Goal: Task Accomplishment & Management: Manage account settings

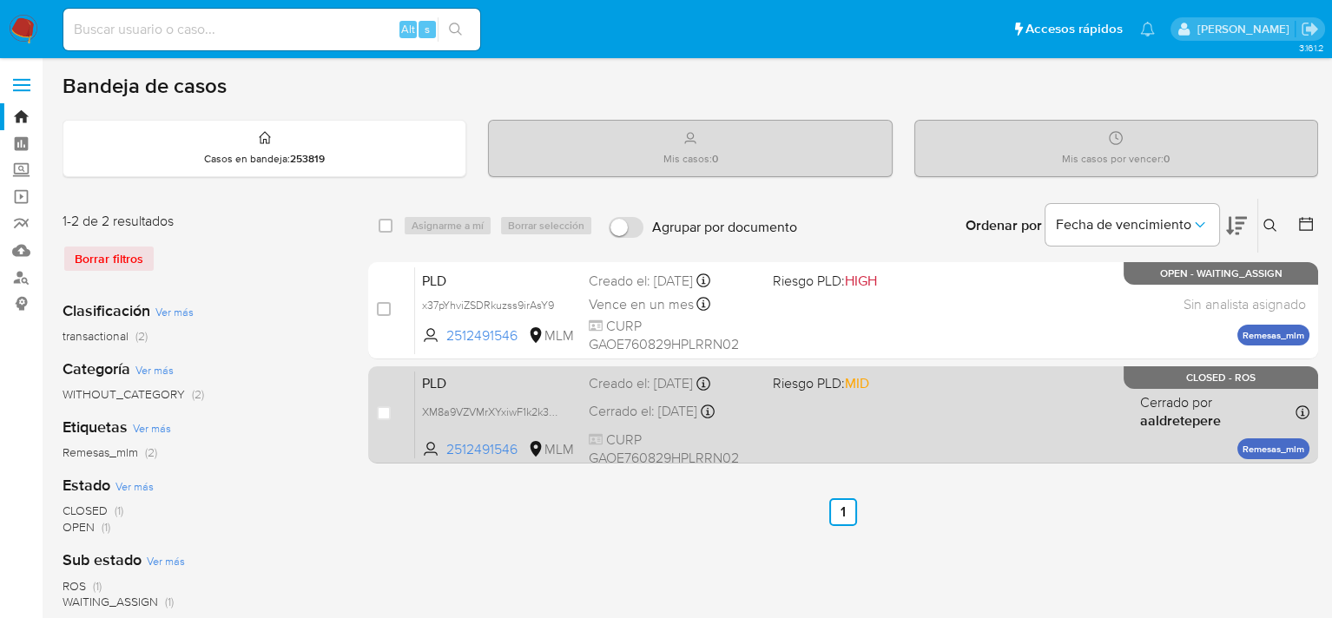
click at [776, 423] on div "PLD XM8a9VZVMrXYxiwF1k2k3eRw 2512491546 MLM Riesgo PLD: MID Creado el: 12/07/20…" at bounding box center [862, 415] width 894 height 88
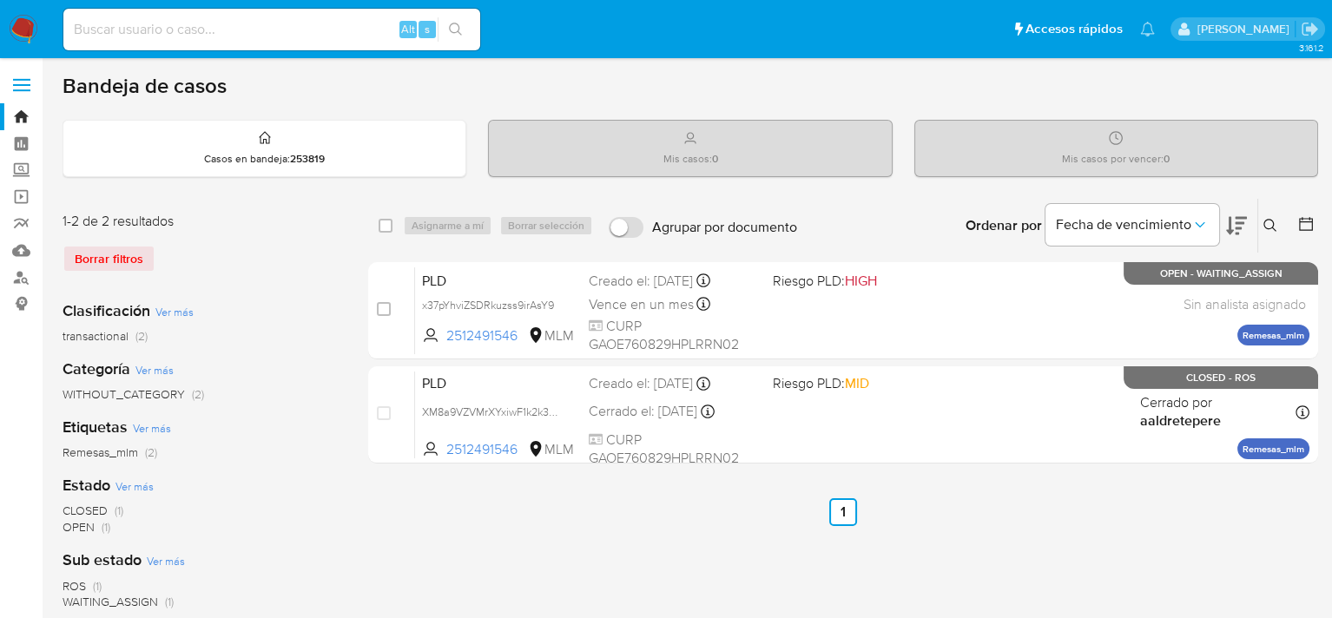
click at [1269, 231] on icon at bounding box center [1270, 226] width 14 height 14
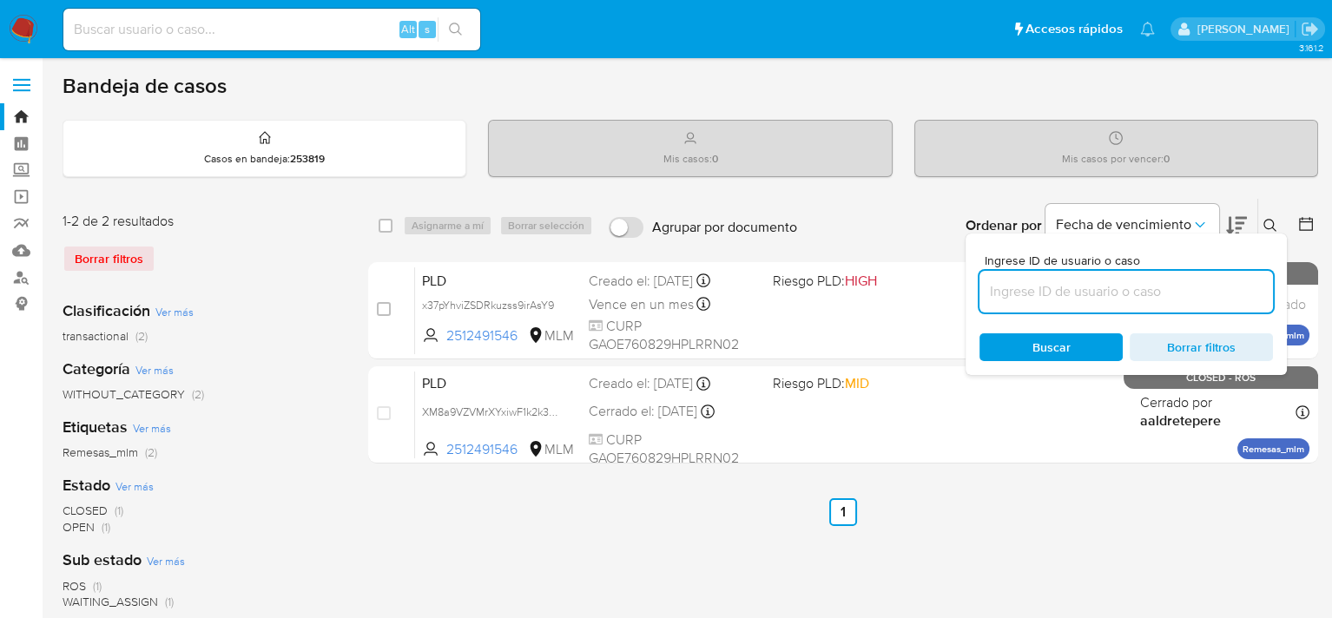
click at [1132, 299] on input at bounding box center [1125, 291] width 293 height 23
type input "2651472946"
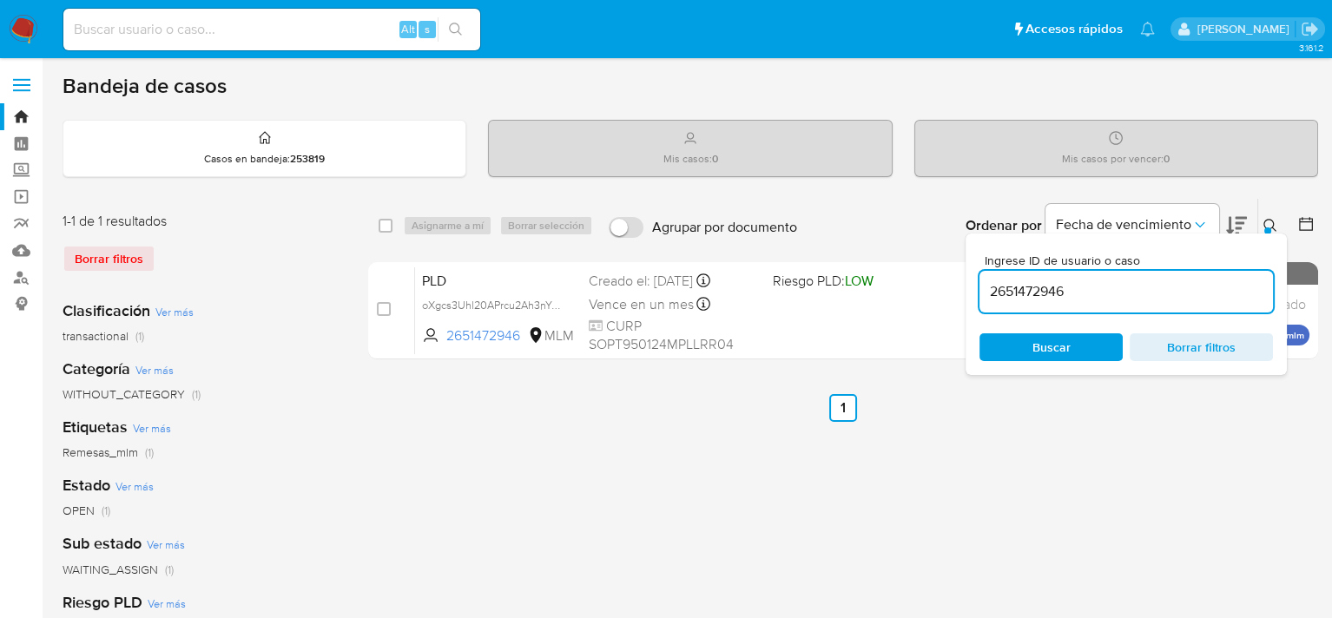
click at [1074, 410] on ul "Anterior 1 Siguiente" at bounding box center [843, 408] width 950 height 28
click at [1180, 293] on input "2651472946" at bounding box center [1125, 291] width 293 height 23
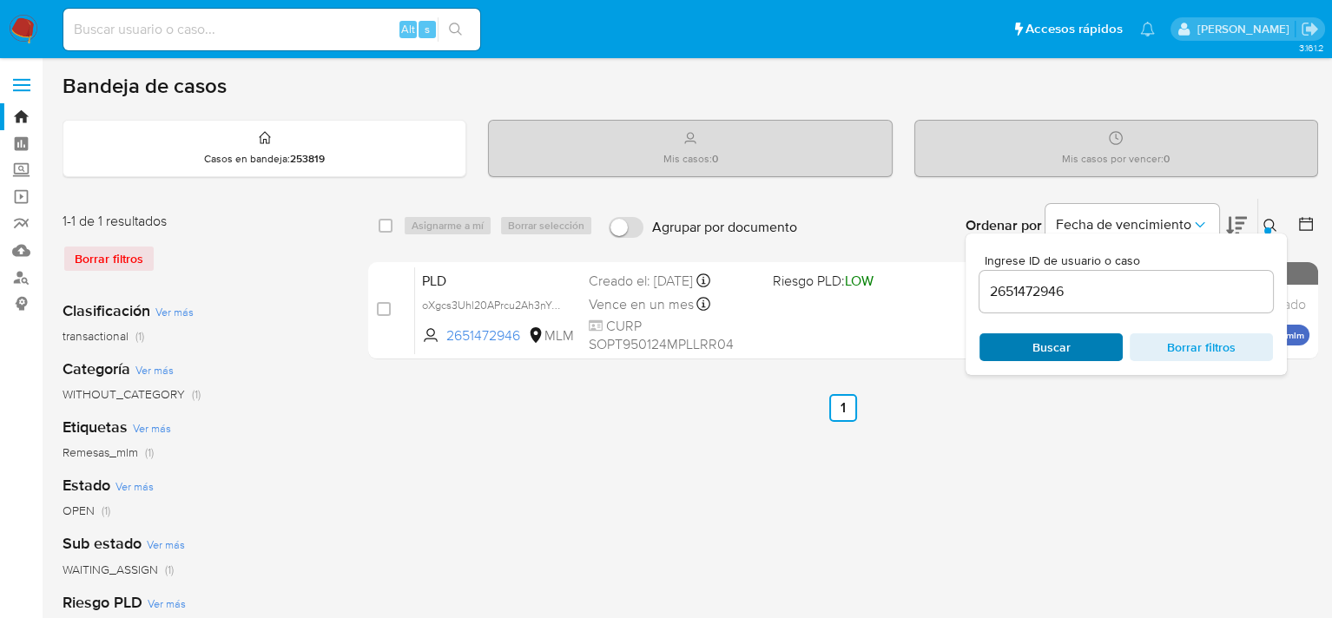
click at [1081, 352] on span "Buscar" at bounding box center [1050, 347] width 119 height 24
click at [941, 439] on div "select-all-cases-checkbox Asignarme a mí Borrar selección Agrupar por documento…" at bounding box center [843, 579] width 950 height 762
click at [1269, 220] on icon at bounding box center [1270, 226] width 14 height 14
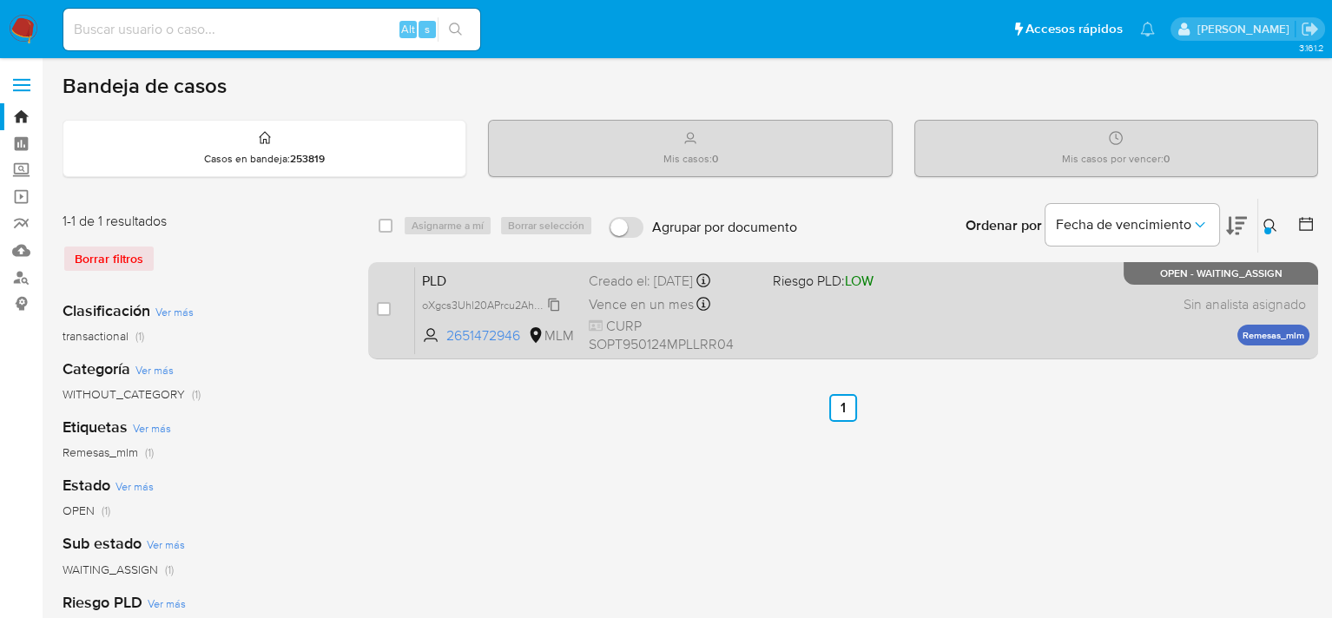
click at [426, 303] on span "oXgcs3Uhl20APrcu2Ah3nYCa" at bounding box center [493, 303] width 143 height 19
click at [1198, 306] on span "Sin analista asignado" at bounding box center [1244, 304] width 122 height 19
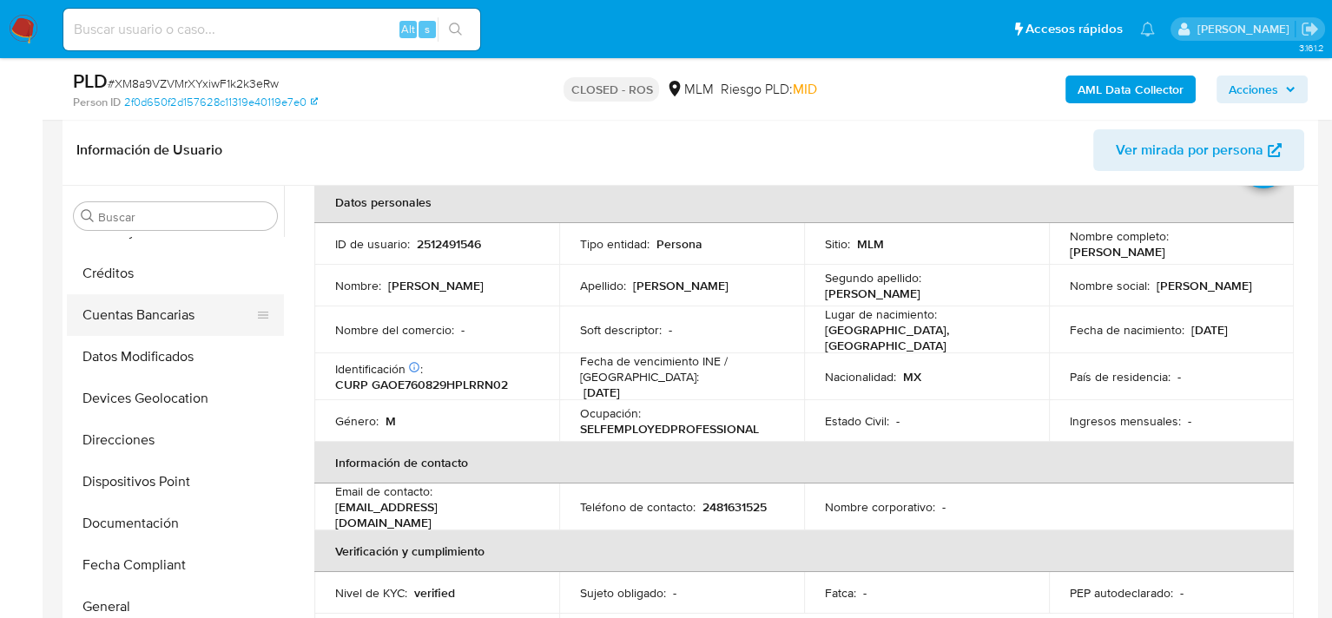
scroll to position [383, 0]
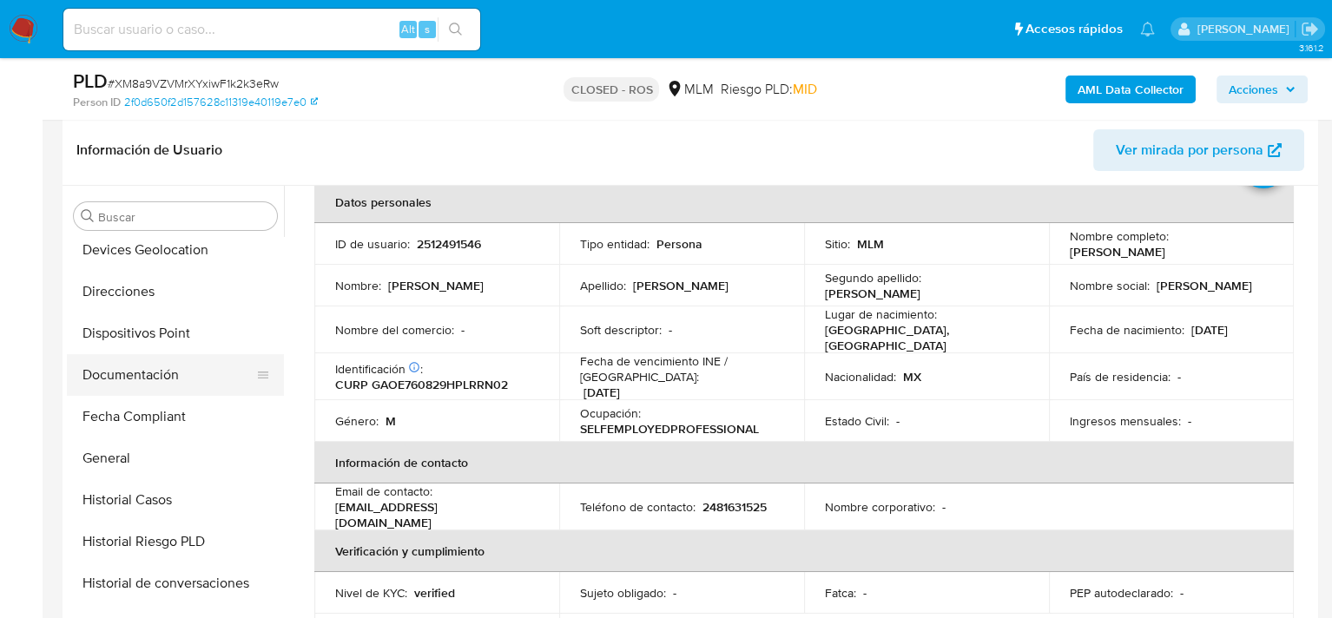
click at [150, 370] on button "Documentación" at bounding box center [168, 375] width 203 height 42
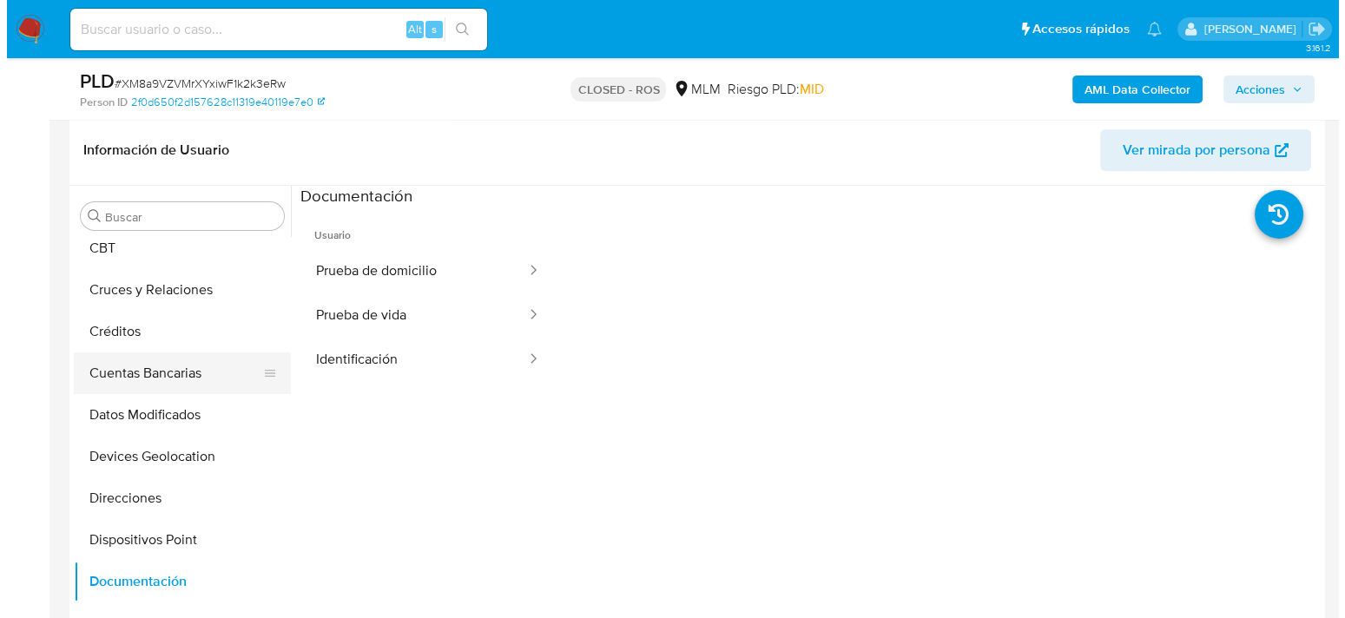
scroll to position [122, 0]
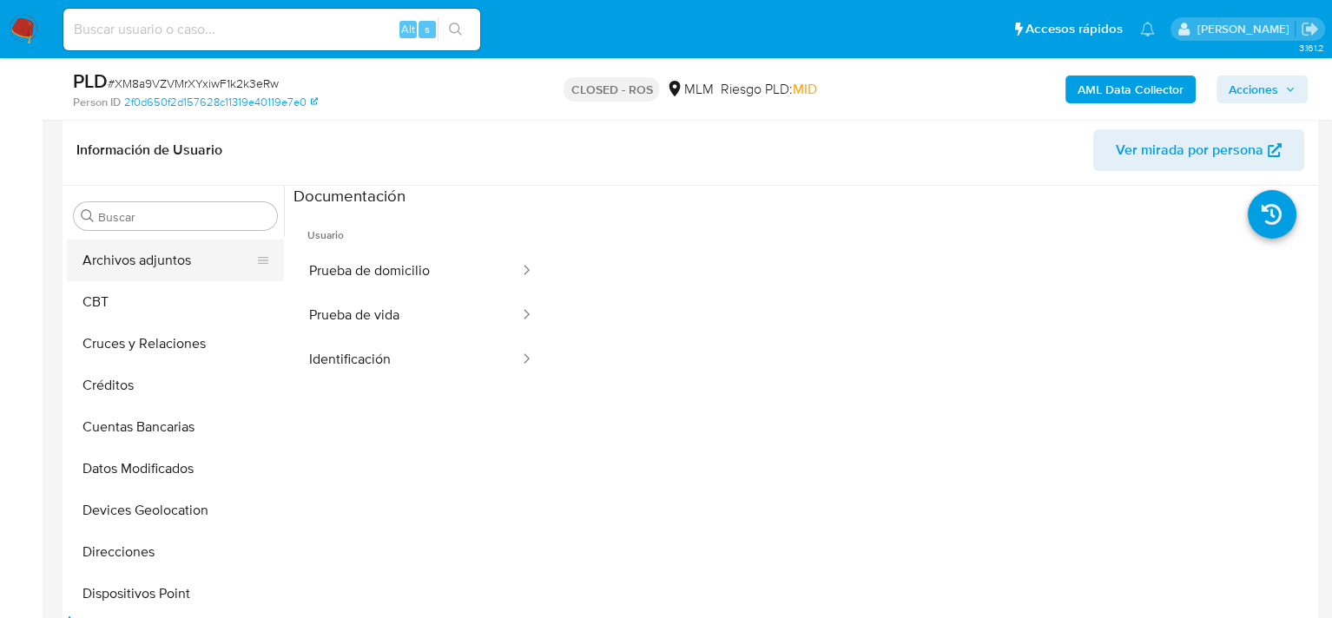
click at [134, 258] on button "Archivos adjuntos" at bounding box center [168, 261] width 203 height 42
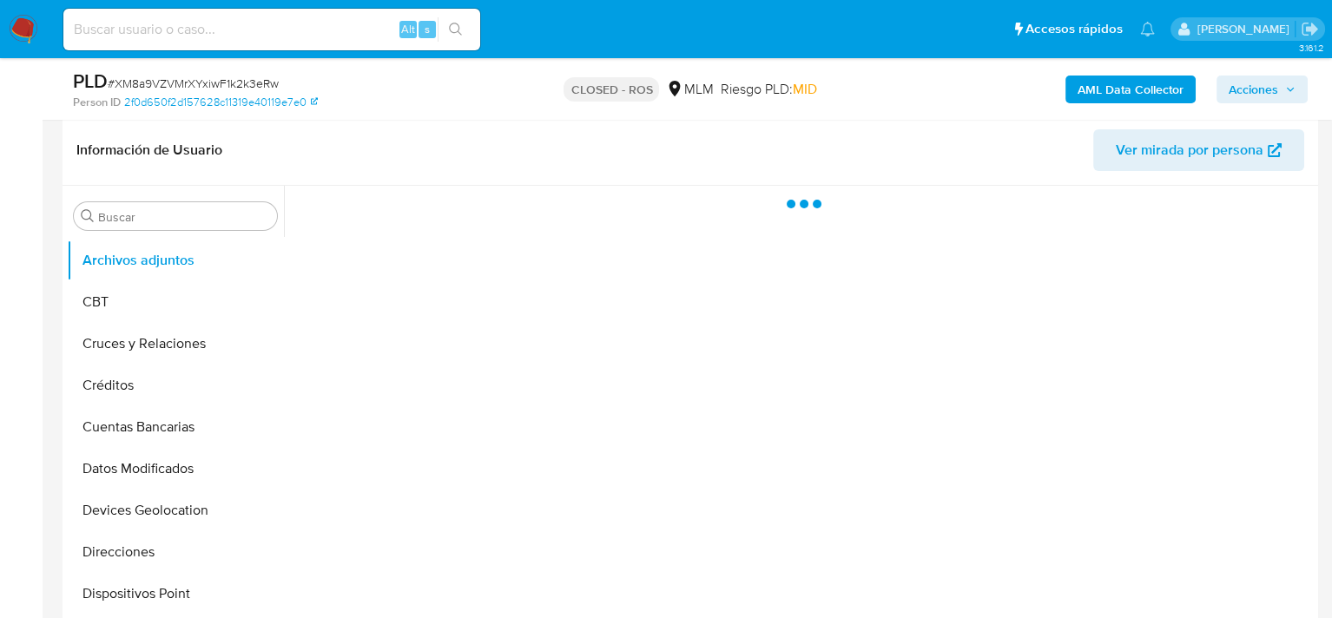
select select "10"
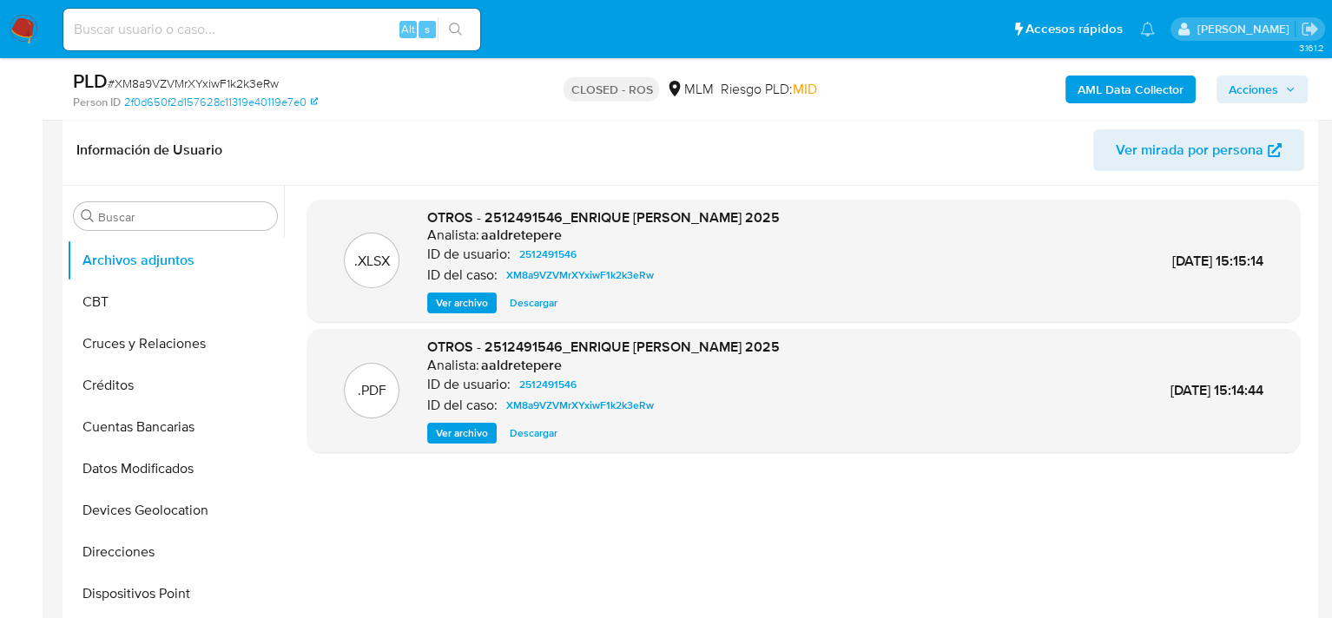
click at [468, 437] on span "Ver archivo" at bounding box center [462, 432] width 52 height 17
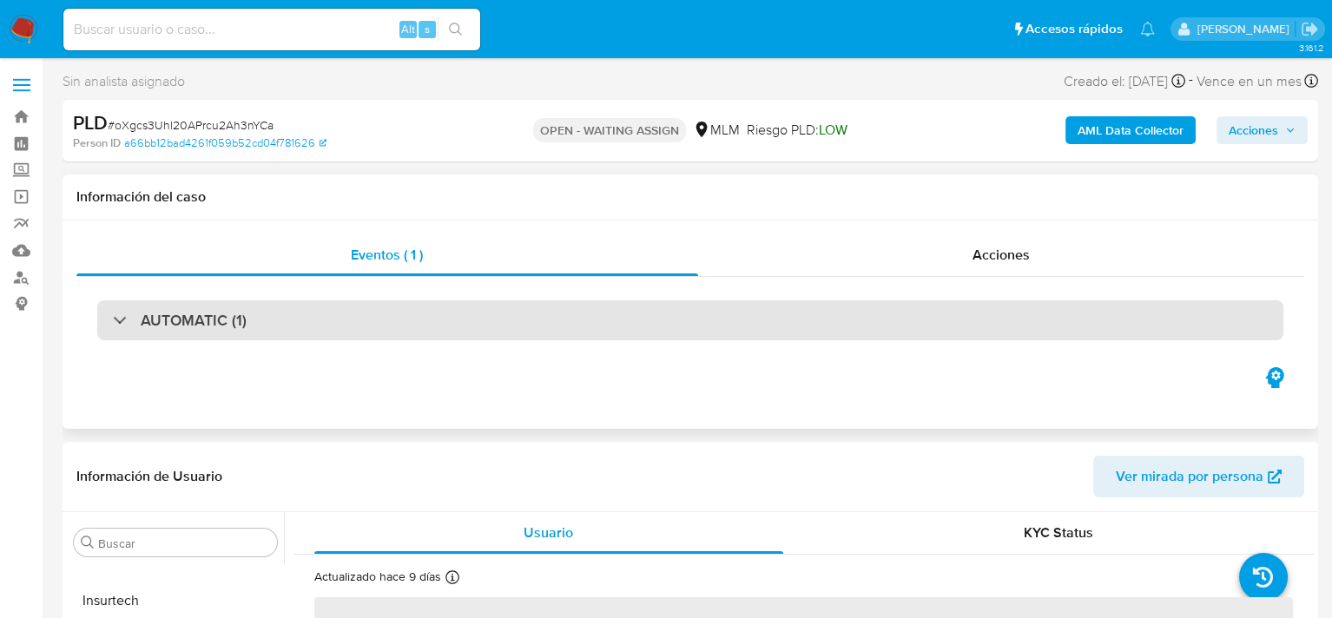
scroll to position [87, 0]
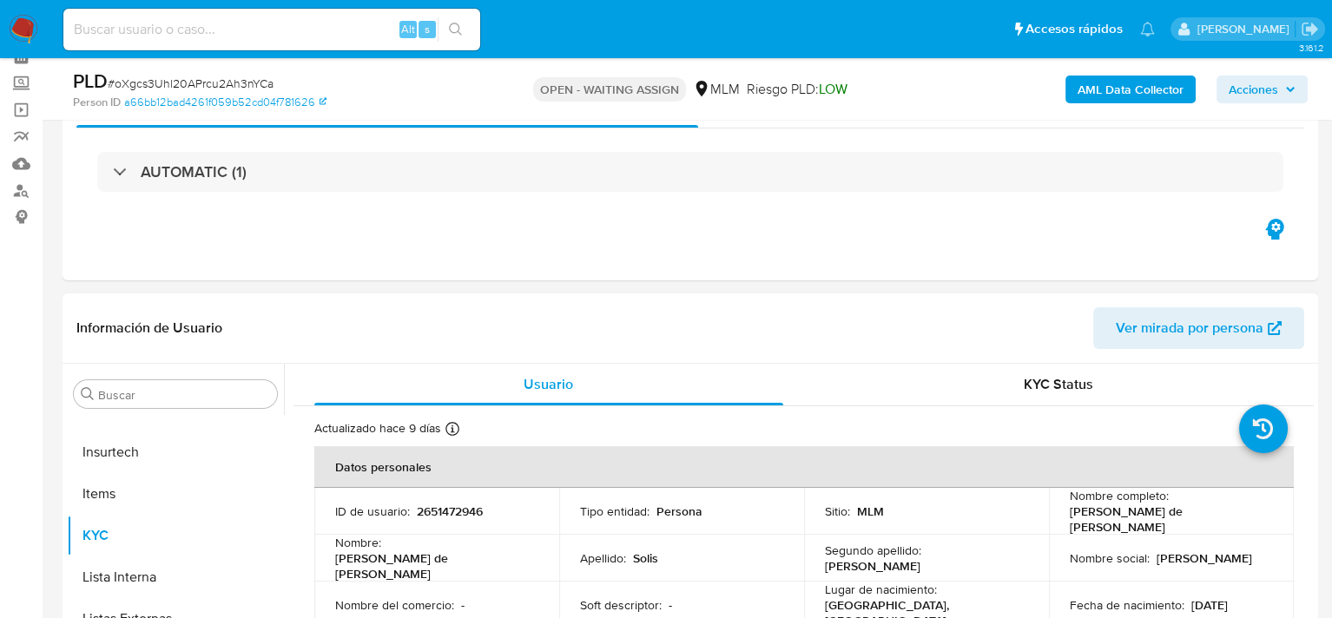
select select "10"
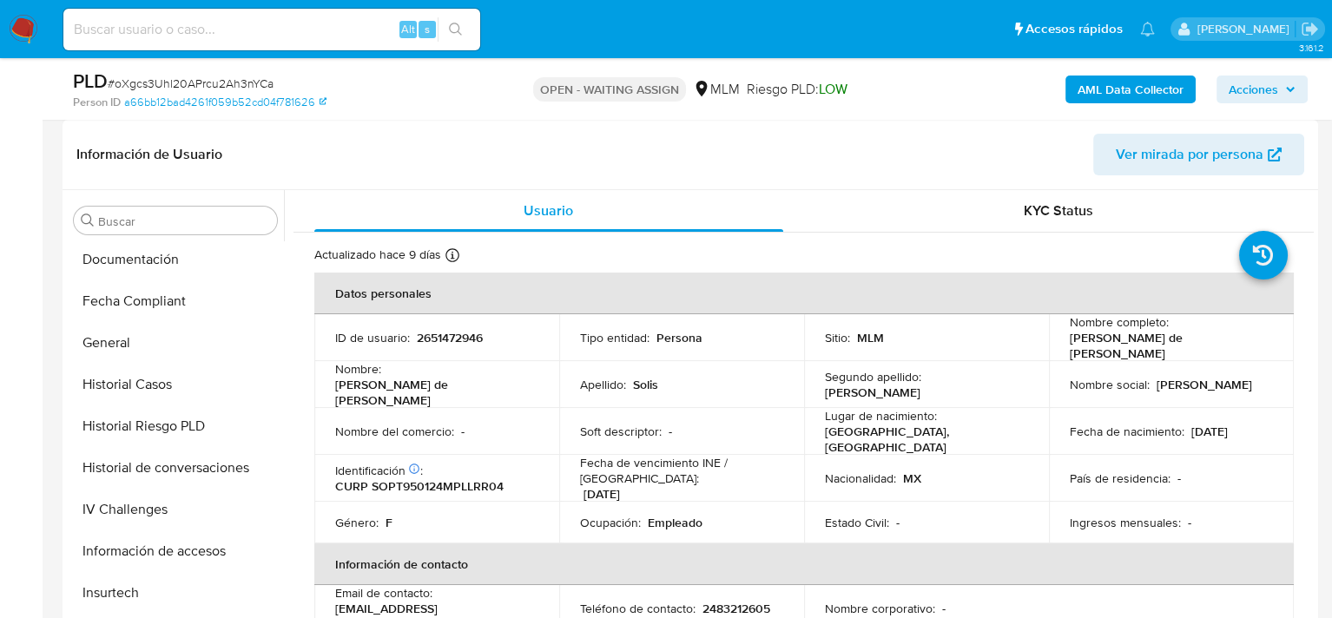
scroll to position [470, 0]
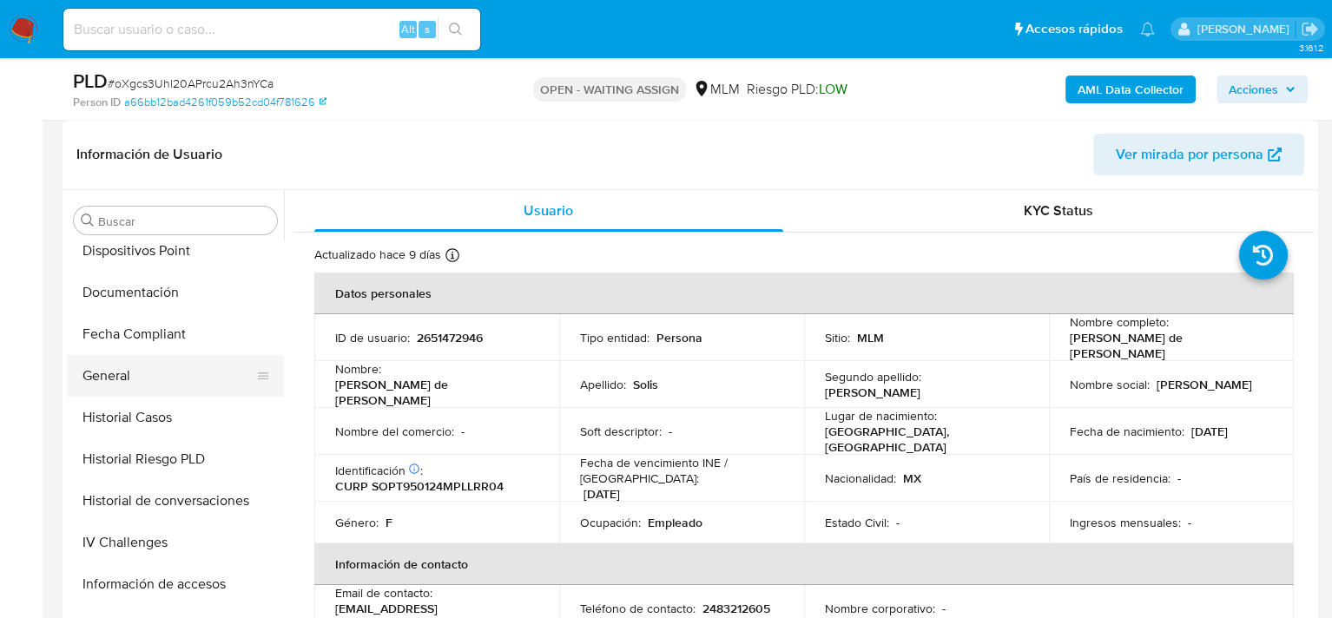
click at [95, 358] on button "General" at bounding box center [168, 376] width 203 height 42
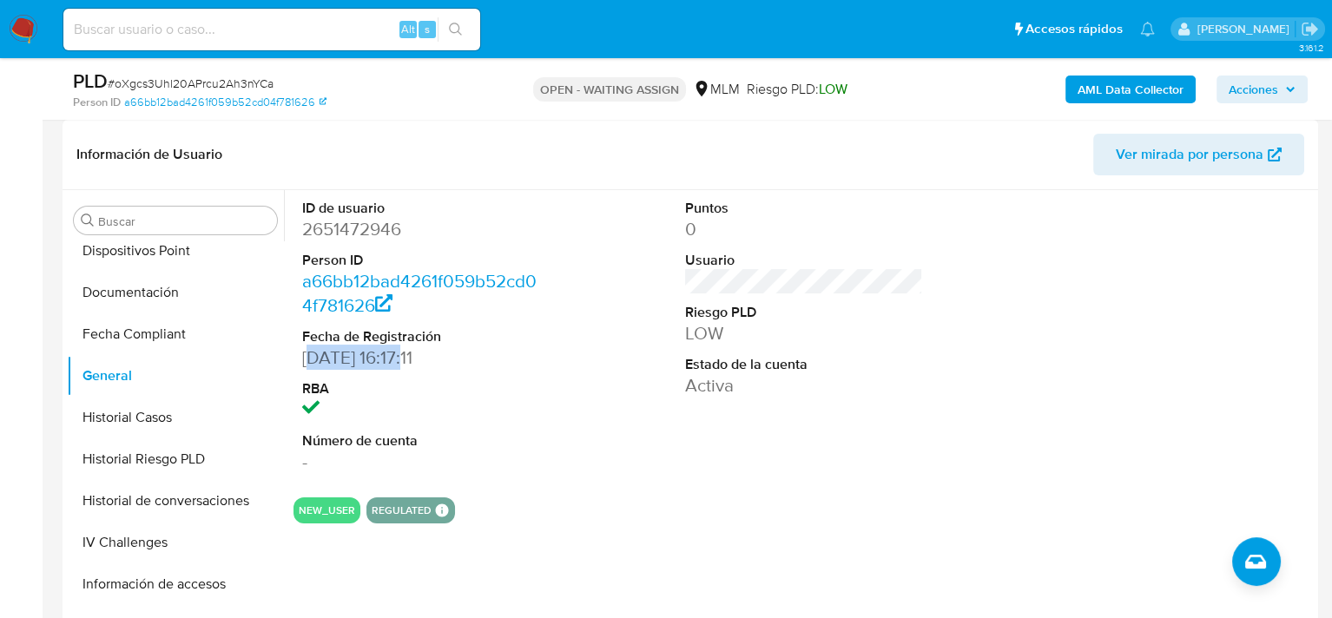
drag, startPoint x: 310, startPoint y: 354, endPoint x: 418, endPoint y: 353, distance: 108.5
click at [418, 353] on dd "25/08/2025 16:17:11" at bounding box center [421, 357] width 238 height 24
click at [541, 365] on div "ID de usuario 2651472946 Person ID a66bb12bad4261f059b52cd04f781626 Fecha de Re…" at bounding box center [420, 336] width 255 height 293
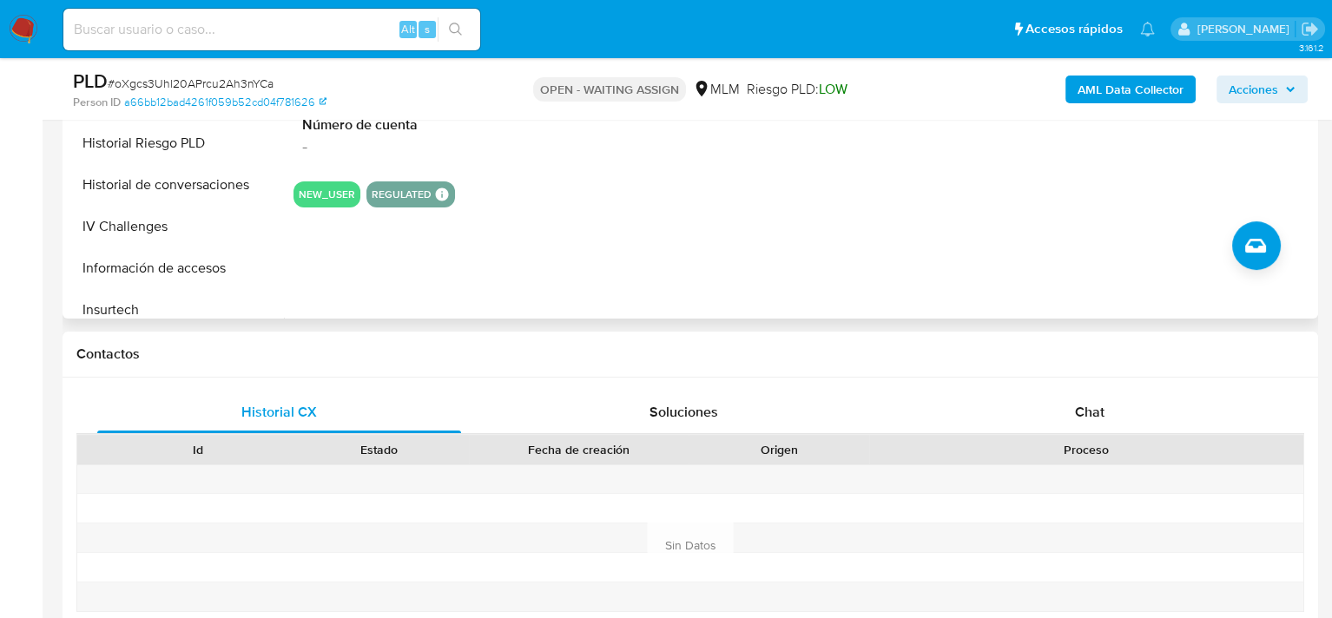
scroll to position [434, 0]
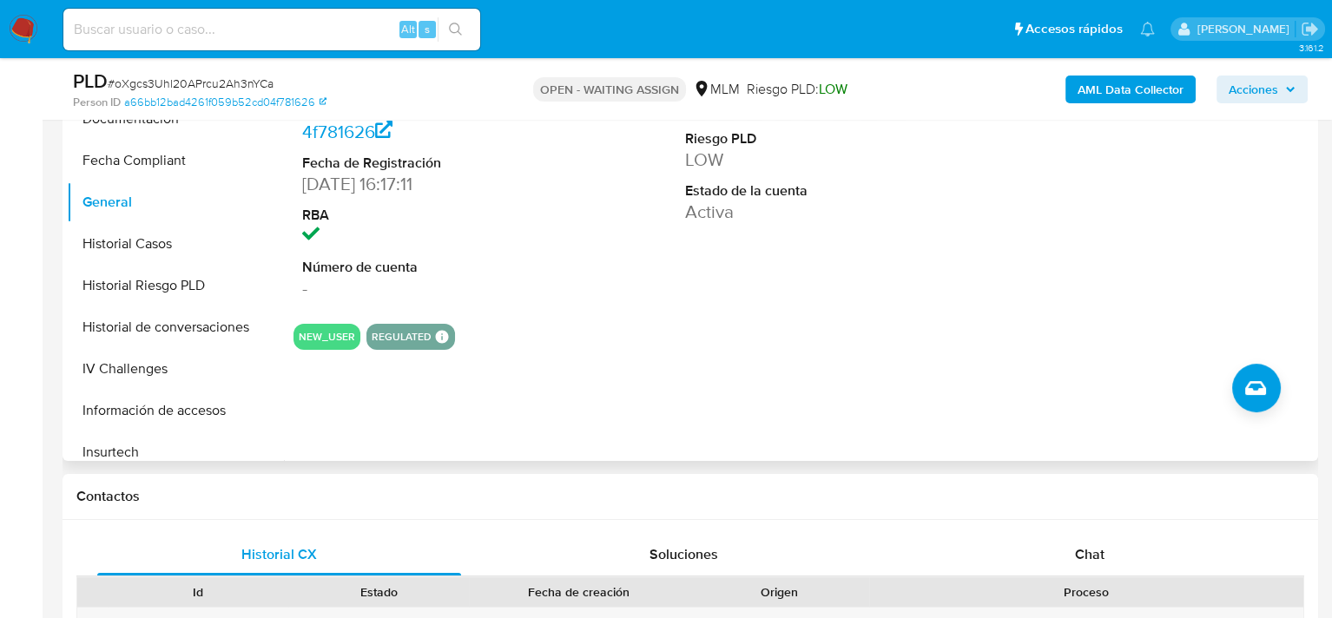
click at [408, 334] on button "REGULATED" at bounding box center [402, 336] width 60 height 7
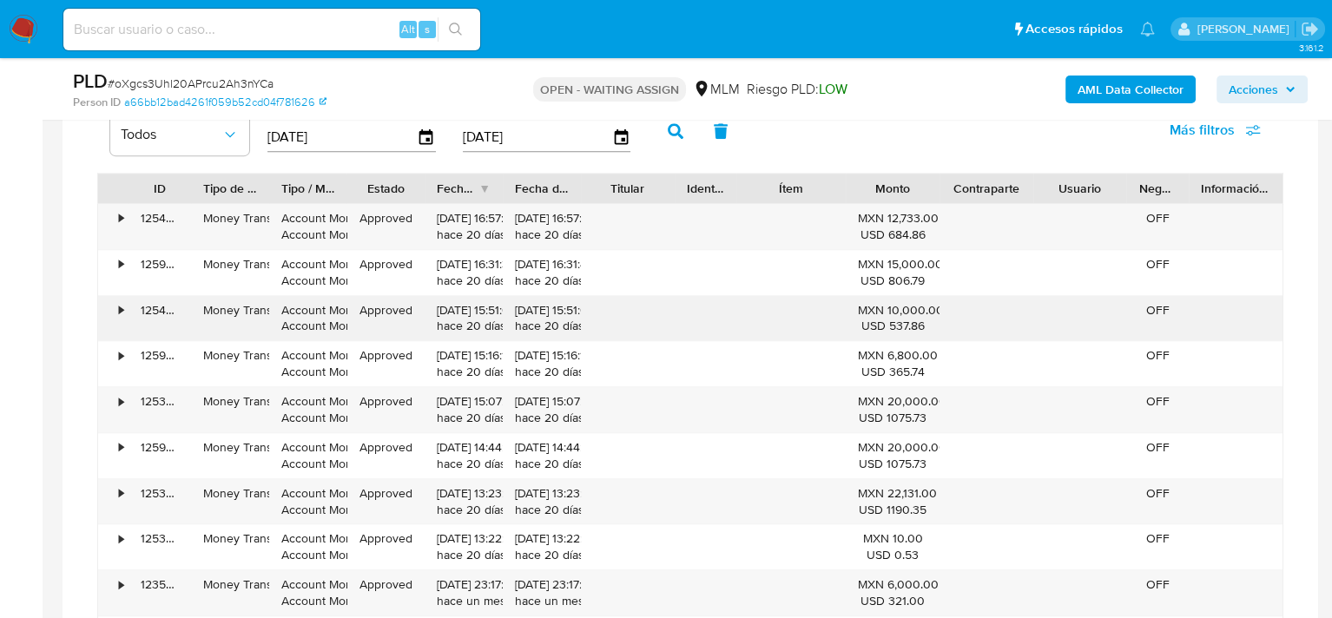
scroll to position [1476, 0]
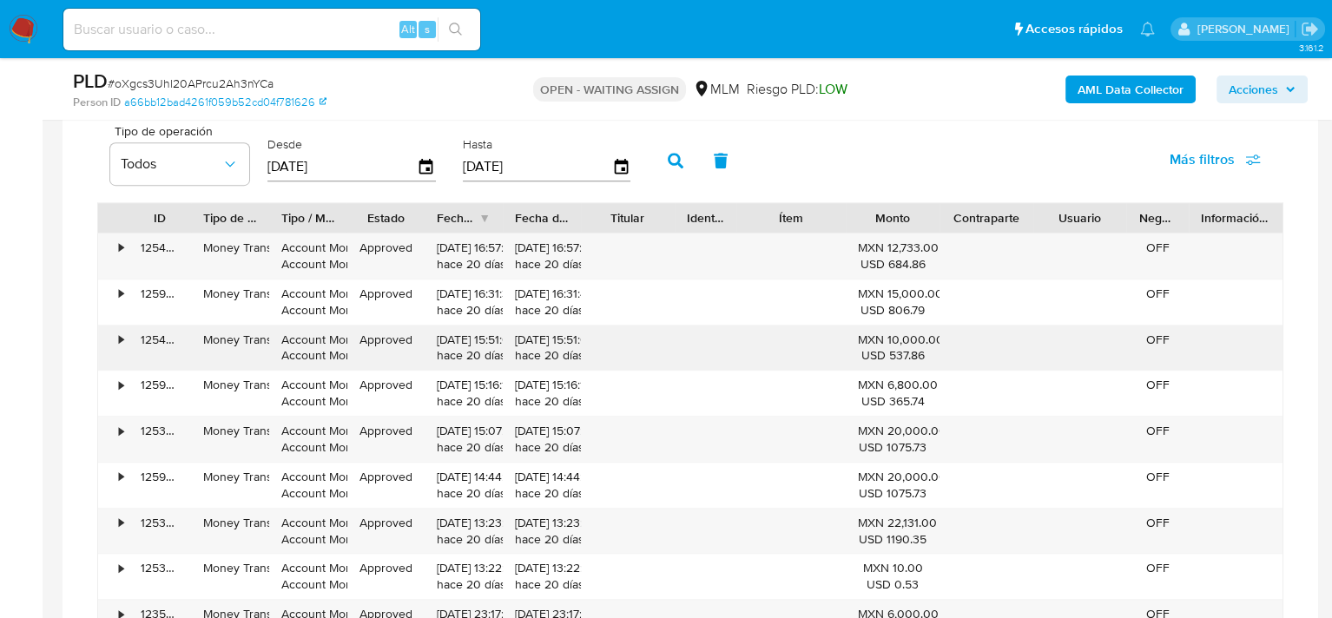
drag, startPoint x: 191, startPoint y: 252, endPoint x: 278, endPoint y: 363, distance: 141.0
click at [278, 363] on div "• 125412912783 Money Transfer Account Money Account Money Approved 12/09/2025 1…" at bounding box center [690, 462] width 1186 height 459
click at [329, 358] on div "Account Money Account Money" at bounding box center [308, 348] width 54 height 33
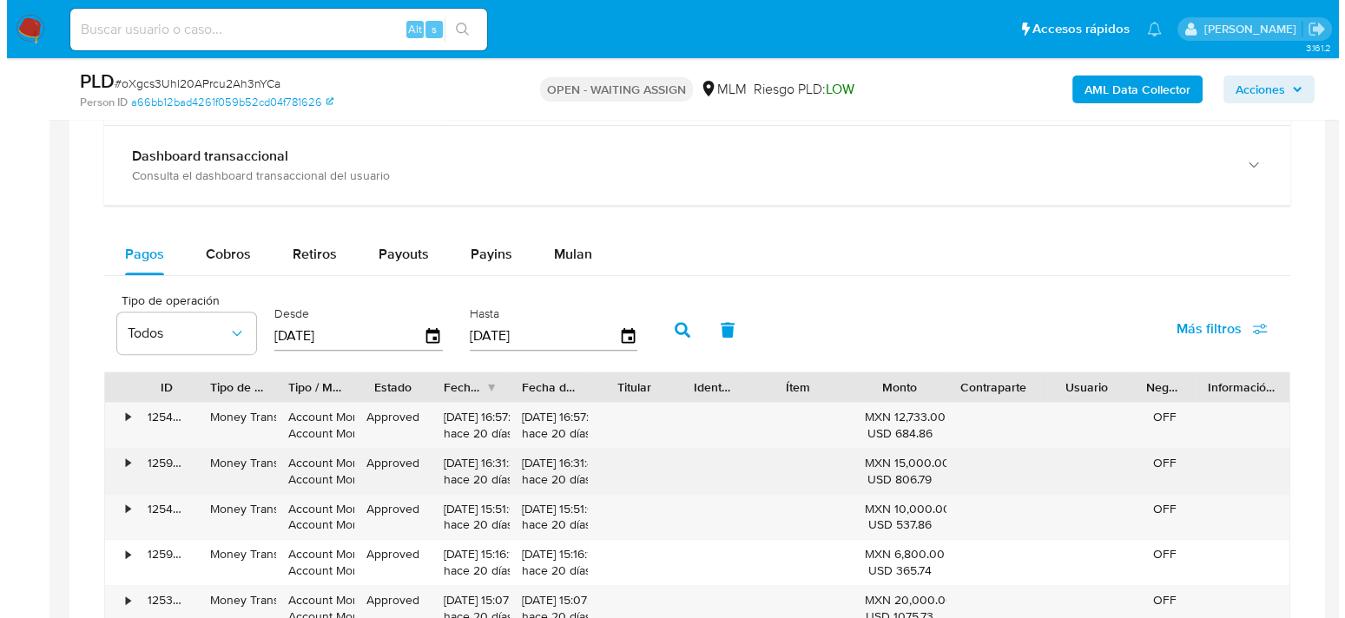
scroll to position [1389, 0]
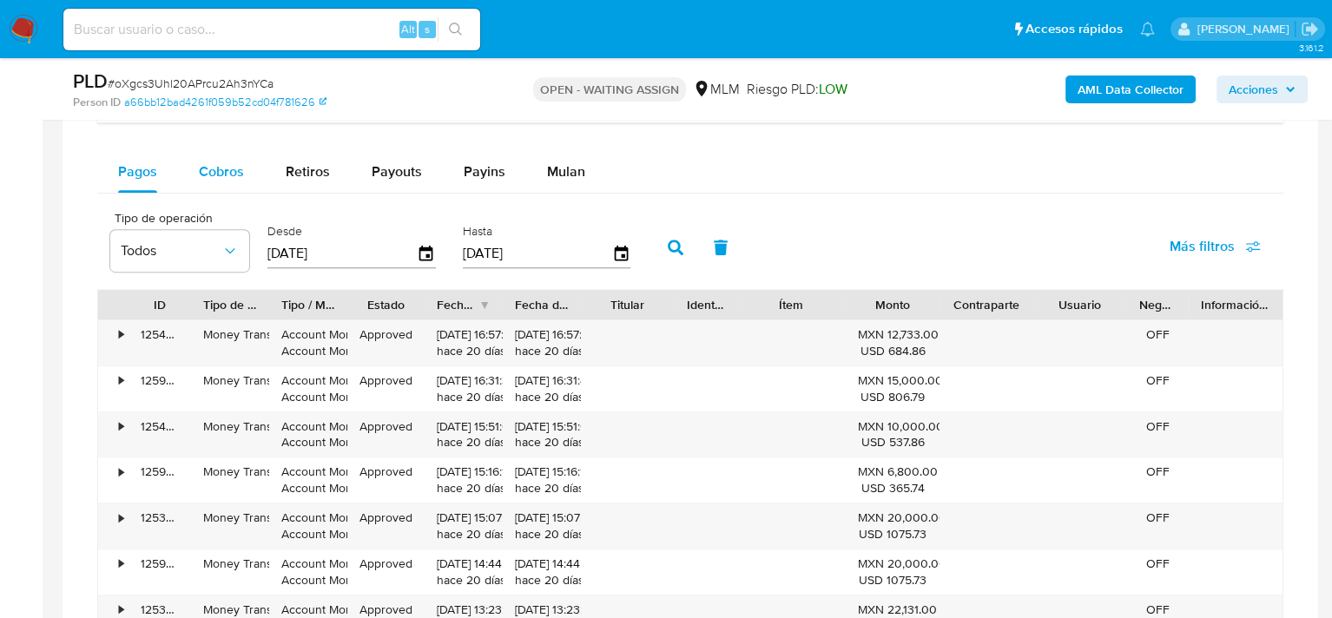
click at [202, 174] on span "Cobros" at bounding box center [221, 171] width 45 height 20
select select "10"
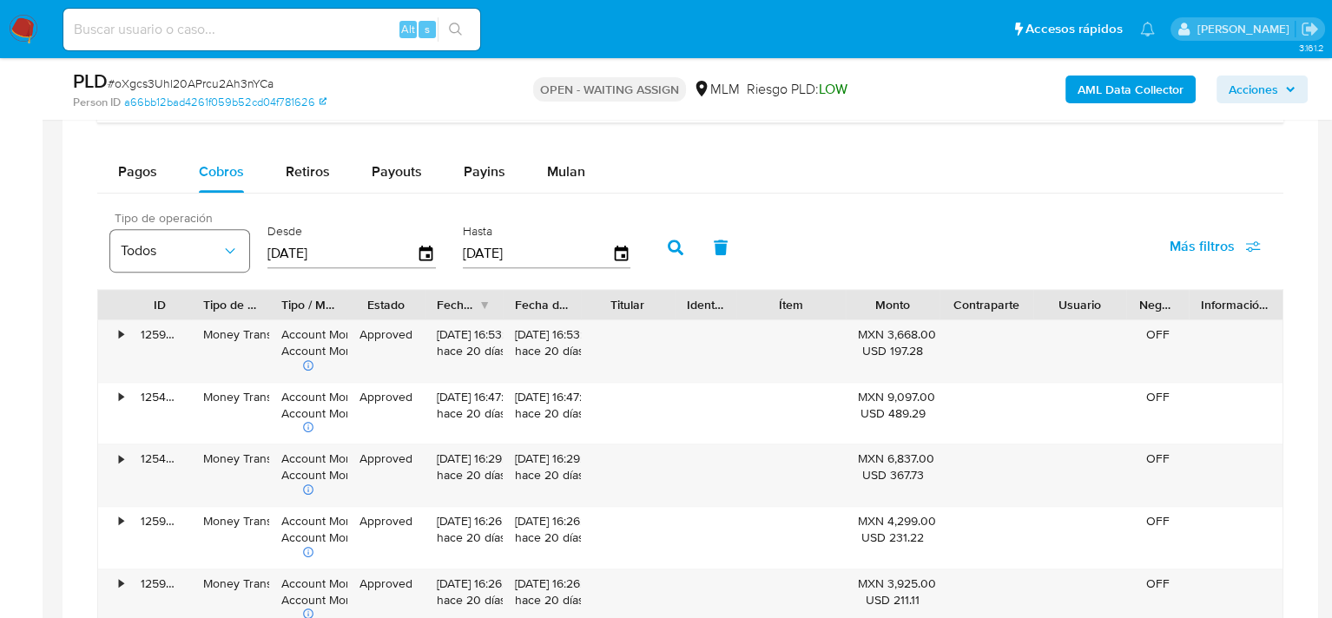
click at [218, 250] on span "Todos" at bounding box center [171, 250] width 101 height 17
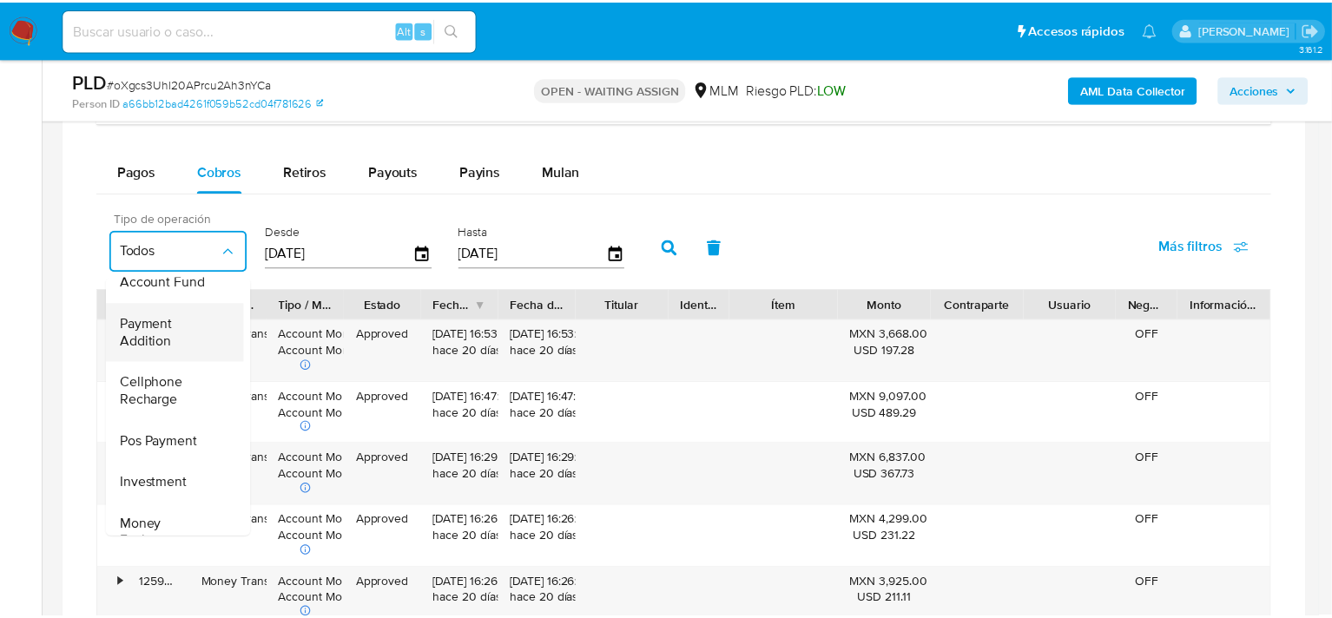
scroll to position [256, 0]
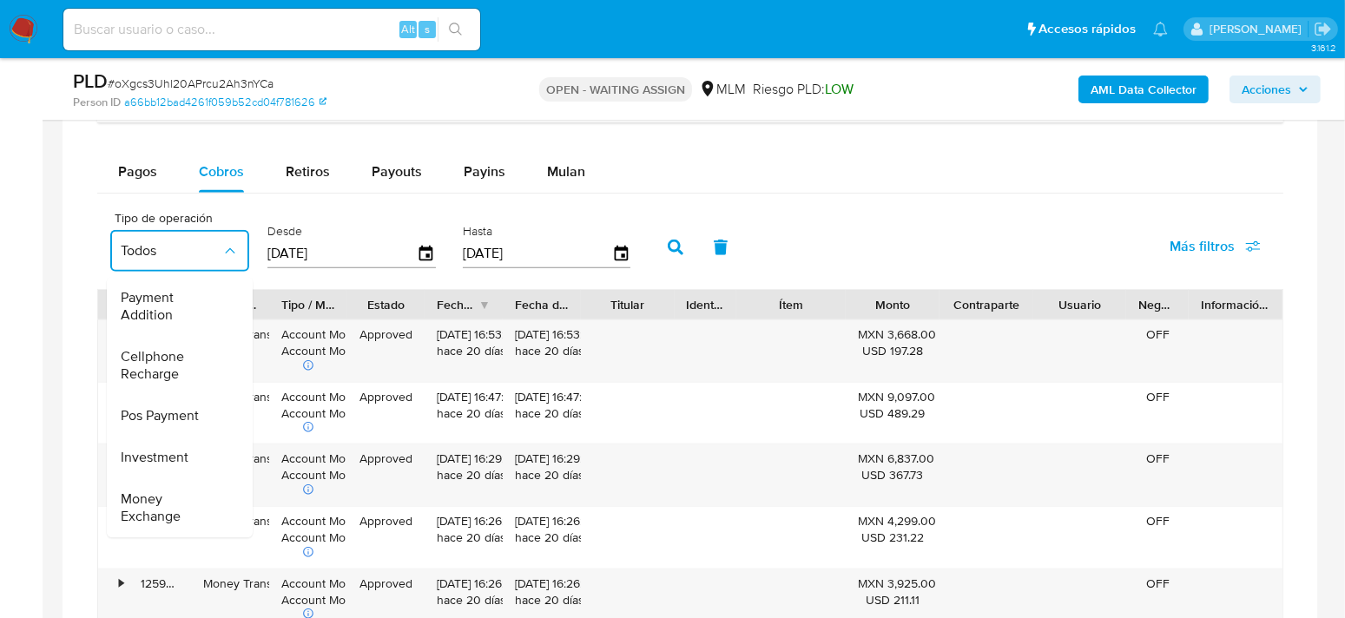
click at [39, 368] on aside "Bandeja Tablero Screening Búsqueda en Listas Watchlist Herramientas Operaciones…" at bounding box center [21, 102] width 43 height 2982
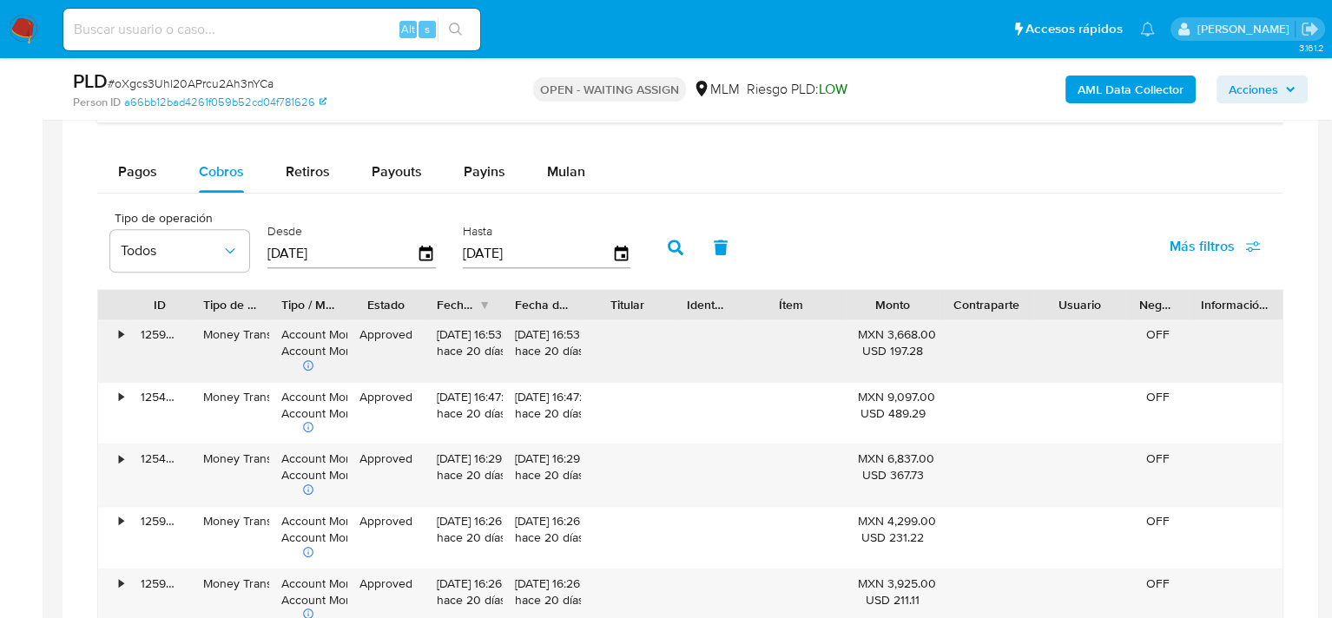
click at [224, 337] on div "Money Transfer" at bounding box center [230, 334] width 54 height 16
drag, startPoint x: 208, startPoint y: 332, endPoint x: 266, endPoint y: 340, distance: 57.8
click at [257, 340] on div "Money Transfer" at bounding box center [230, 334] width 54 height 16
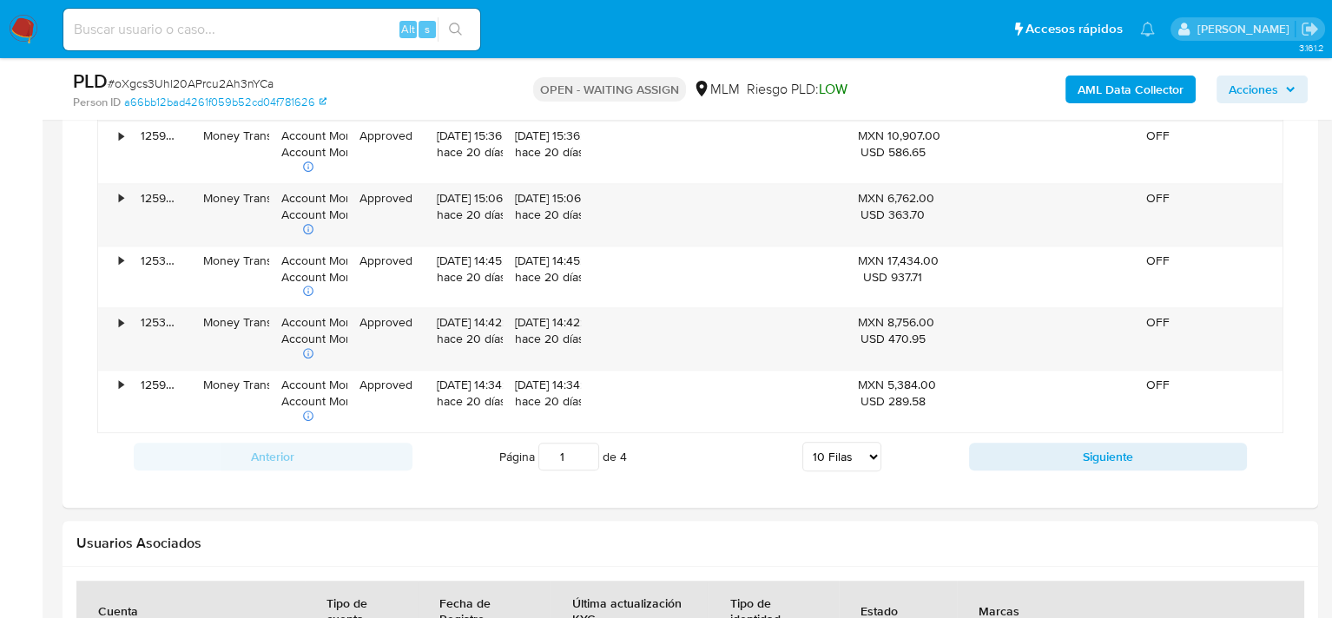
scroll to position [1910, 0]
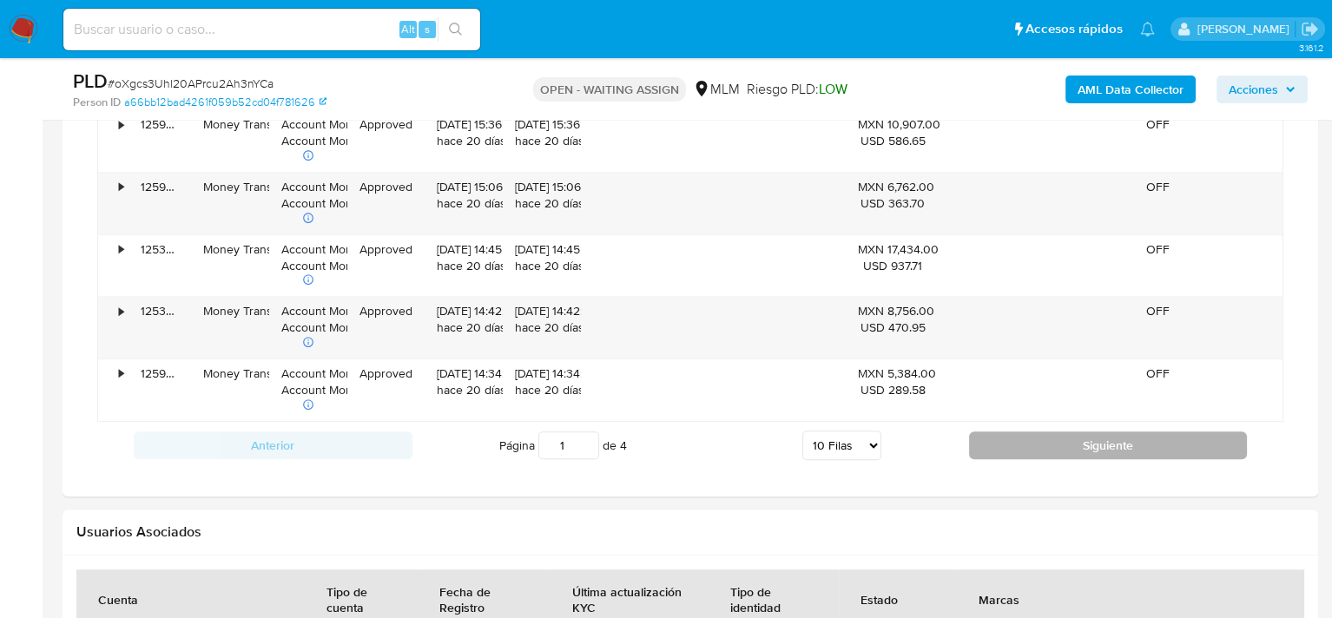
click at [1147, 442] on button "Siguiente" at bounding box center [1108, 445] width 279 height 28
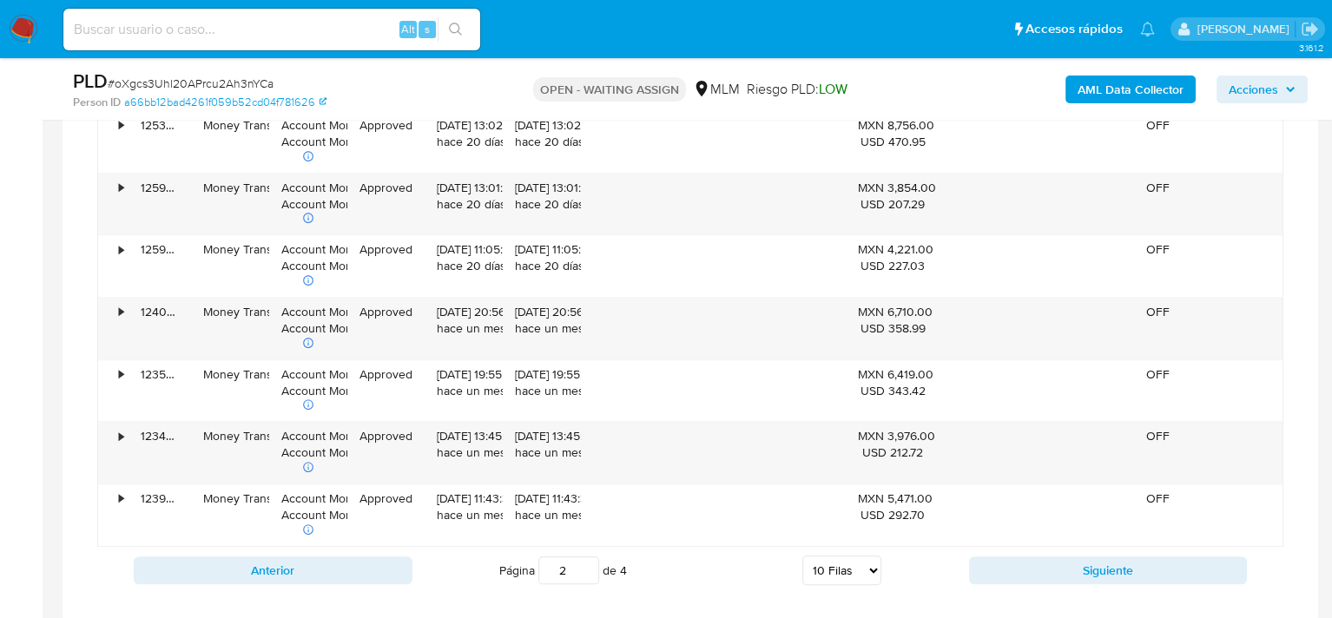
scroll to position [1823, 0]
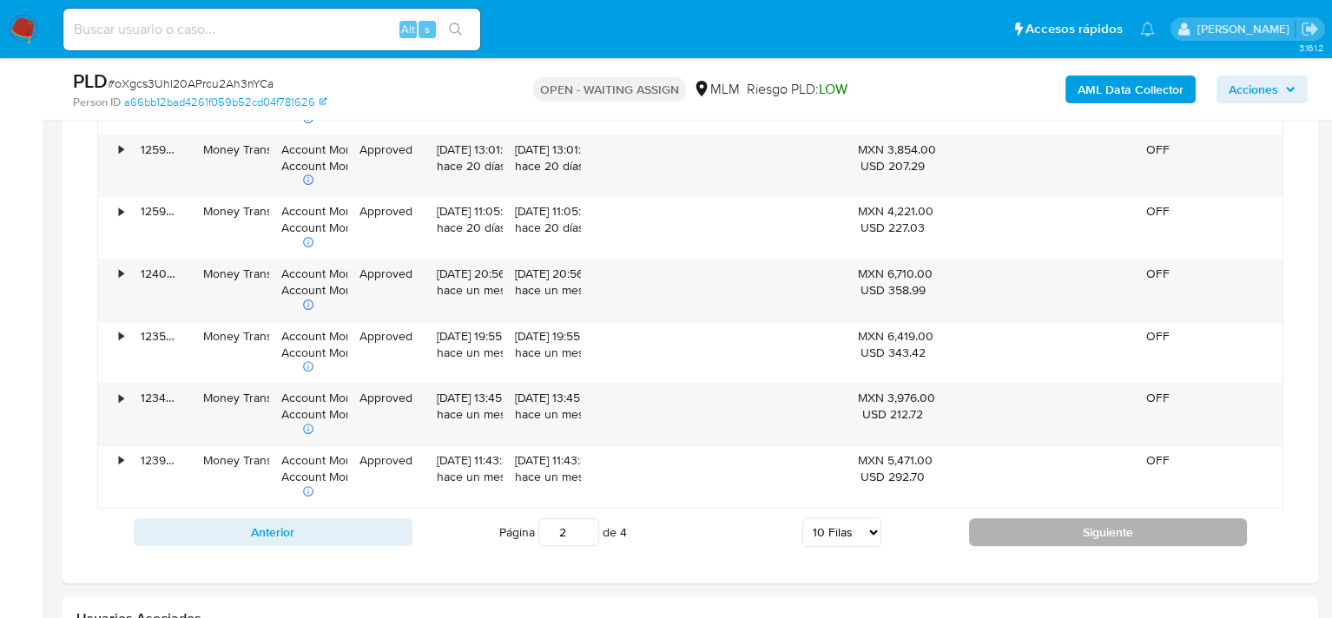
click at [1091, 524] on button "Siguiente" at bounding box center [1108, 532] width 279 height 28
type input "3"
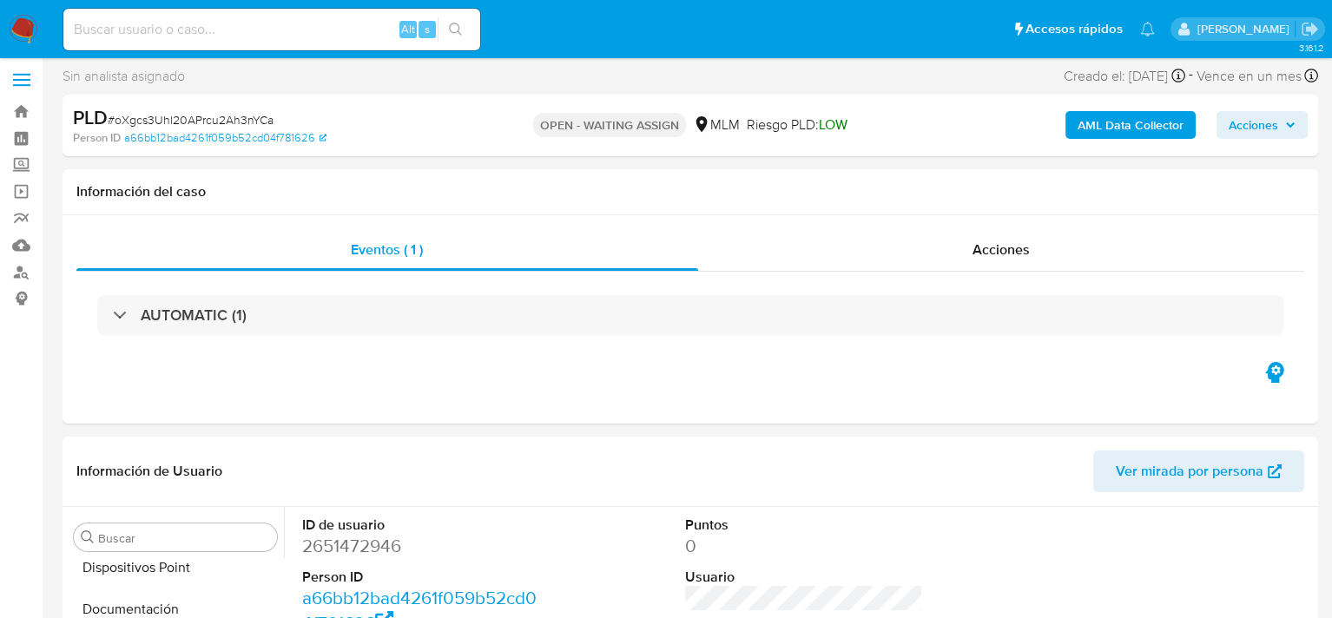
scroll to position [0, 0]
